Goal: Information Seeking & Learning: Learn about a topic

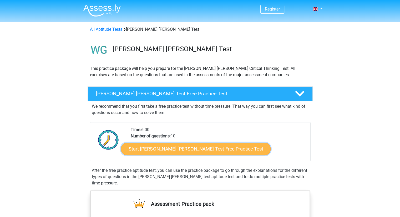
click at [191, 150] on link "Start [PERSON_NAME] [PERSON_NAME] Test Free Practice Test" at bounding box center [196, 149] width 150 height 13
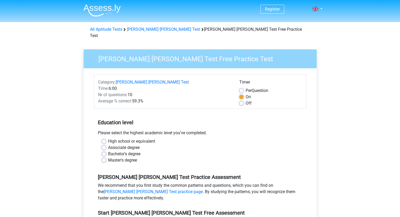
click at [108, 145] on label "Associate degree" at bounding box center [124, 148] width 32 height 6
click at [104, 145] on input "Associate degree" at bounding box center [104, 147] width 4 height 5
radio input "true"
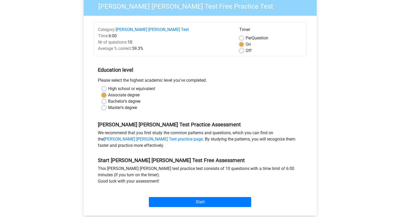
scroll to position [79, 0]
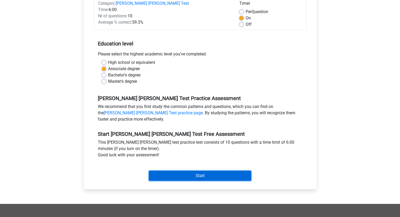
click at [223, 171] on input "Start" at bounding box center [200, 176] width 102 height 10
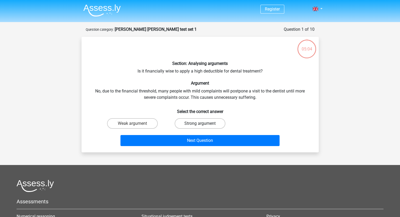
click at [195, 126] on label "Strong argument" at bounding box center [200, 123] width 51 height 11
click at [200, 126] on input "Strong argument" at bounding box center [201, 125] width 3 height 3
radio input "true"
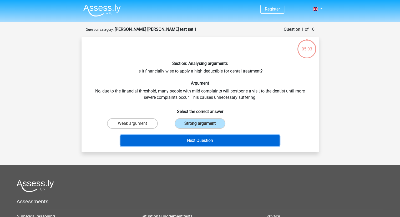
click at [215, 140] on button "Next Question" at bounding box center [199, 140] width 159 height 11
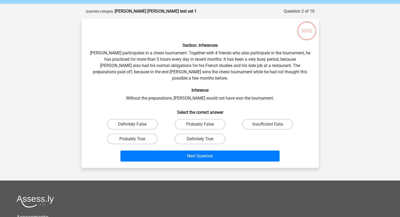
scroll to position [26, 0]
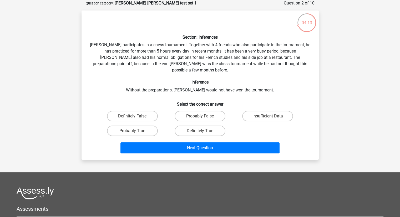
click at [134, 131] on input "Probably True" at bounding box center [133, 132] width 3 height 3
radio input "true"
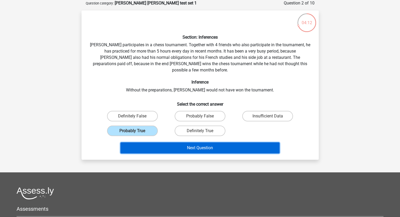
click at [202, 143] on button "Next Question" at bounding box center [199, 148] width 159 height 11
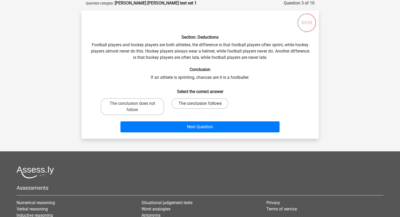
click at [188, 104] on label "The conclusion follows" at bounding box center [200, 103] width 57 height 11
click at [200, 104] on input "The conclusion follows" at bounding box center [201, 105] width 3 height 3
radio input "true"
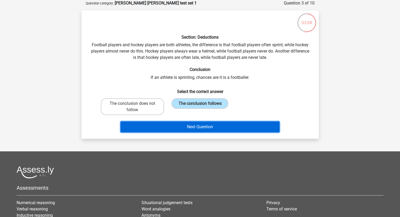
click at [218, 126] on button "Next Question" at bounding box center [199, 127] width 159 height 11
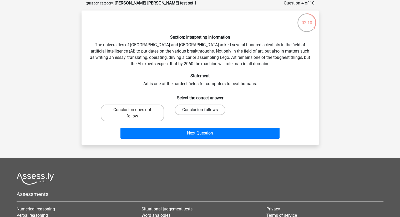
click at [203, 109] on label "Conclusion follows" at bounding box center [200, 110] width 51 height 11
click at [203, 110] on input "Conclusion follows" at bounding box center [201, 111] width 3 height 3
radio input "true"
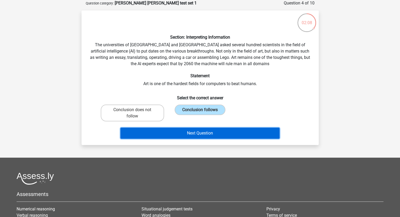
click at [227, 134] on button "Next Question" at bounding box center [199, 133] width 159 height 11
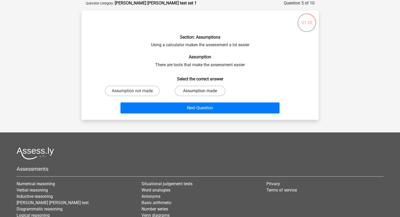
click at [206, 91] on label "Assumption made" at bounding box center [200, 91] width 51 height 11
click at [203, 91] on input "Assumption made" at bounding box center [201, 92] width 3 height 3
radio input "true"
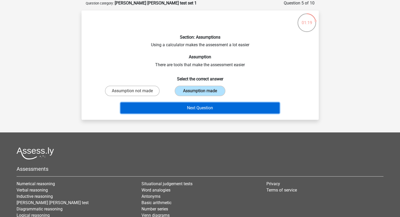
click at [205, 108] on button "Next Question" at bounding box center [199, 108] width 159 height 11
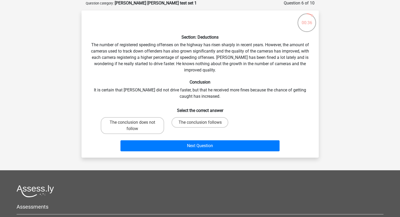
click at [135, 125] on input "The conclusion does not follow" at bounding box center [133, 124] width 3 height 3
radio input "true"
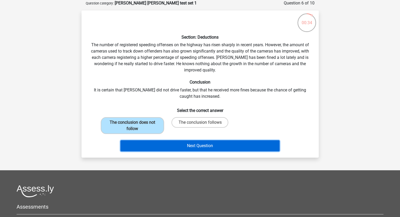
click at [204, 145] on button "Next Question" at bounding box center [199, 145] width 159 height 11
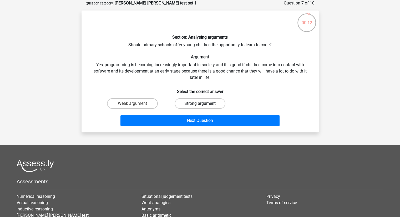
click at [215, 102] on label "Strong argument" at bounding box center [200, 103] width 51 height 11
click at [203, 104] on input "Strong argument" at bounding box center [201, 105] width 3 height 3
radio input "true"
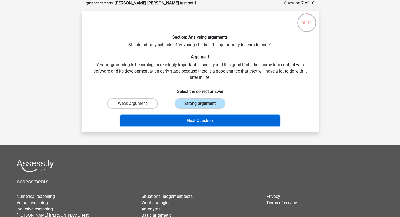
click at [217, 119] on button "Next Question" at bounding box center [199, 120] width 159 height 11
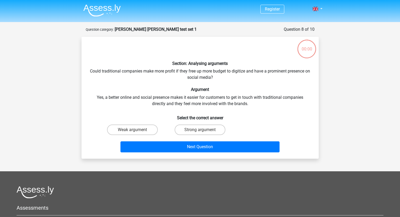
scroll to position [26, 0]
